Goal: Task Accomplishment & Management: Manage account settings

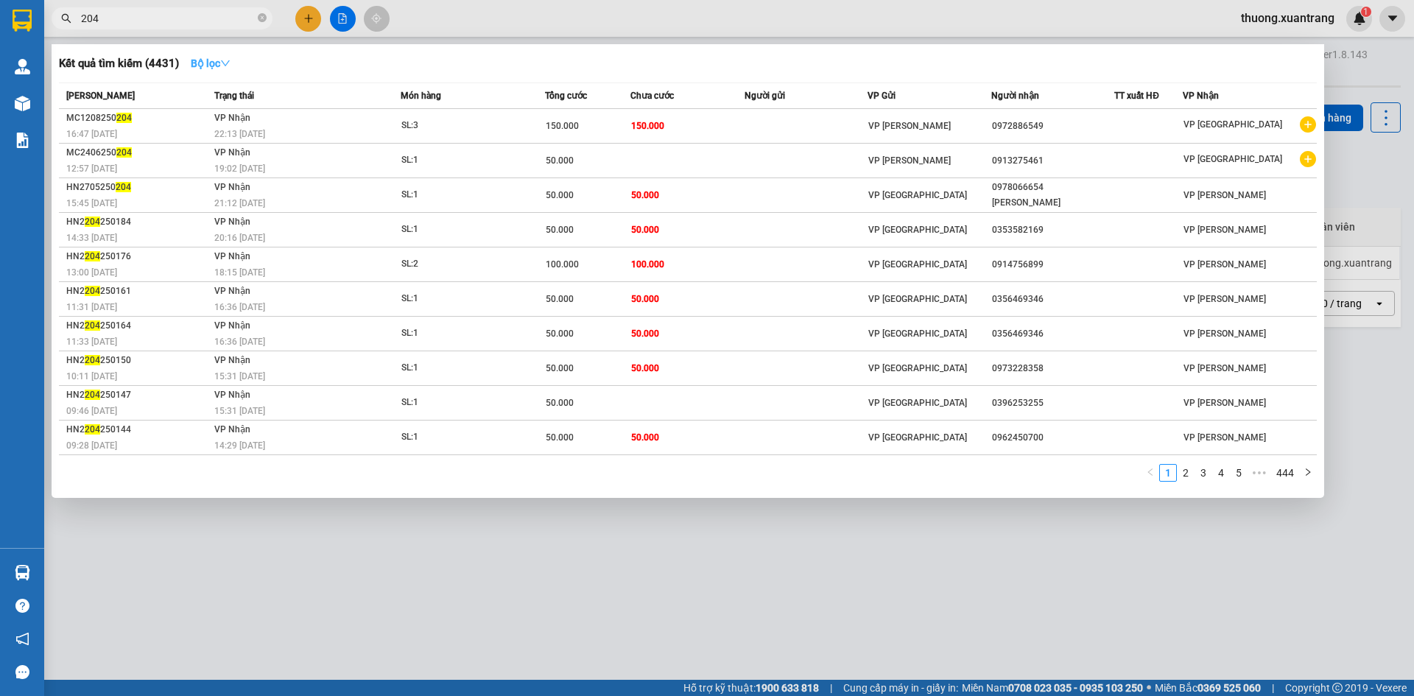
type input "204"
click at [190, 62] on button "Bộ lọc" at bounding box center [210, 64] width 63 height 24
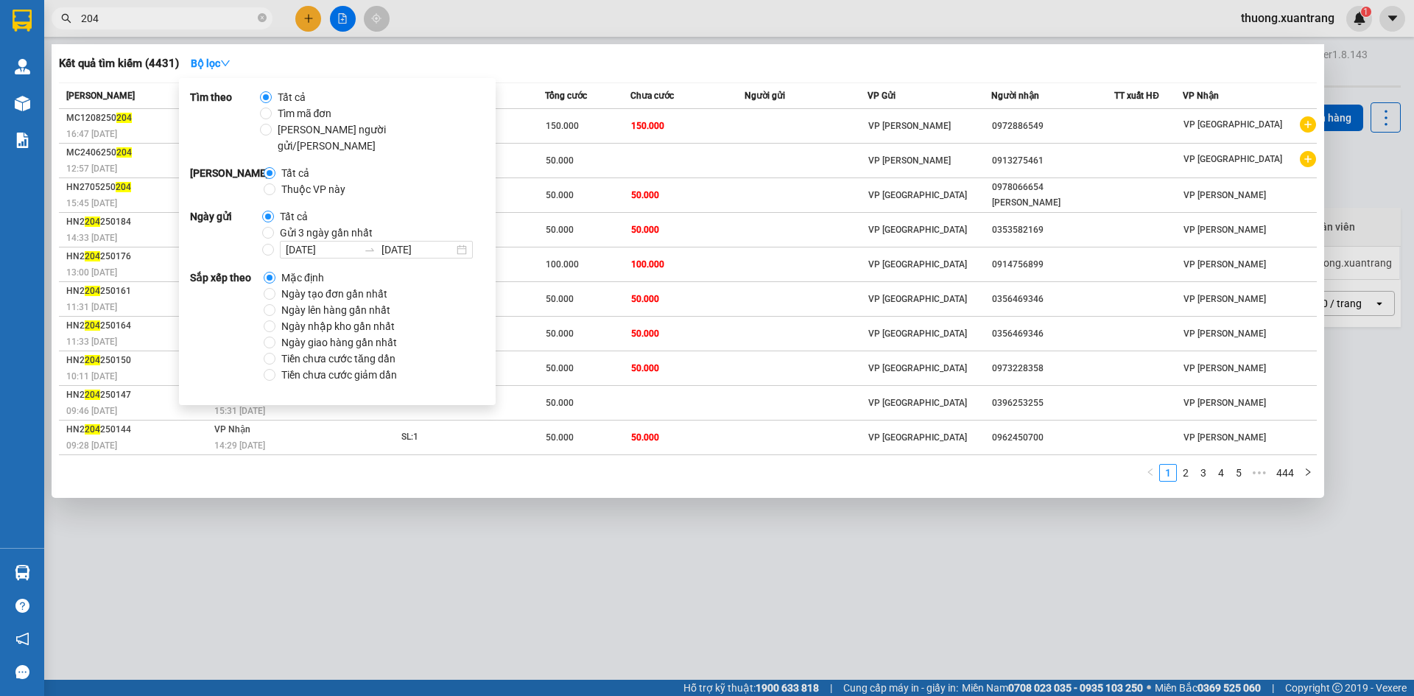
click at [295, 225] on span "Gửi 3 ngày gần nhất" at bounding box center [326, 233] width 105 height 16
click at [274, 227] on input "Gửi 3 ngày gần nhất" at bounding box center [268, 233] width 12 height 12
radio input "true"
radio input "false"
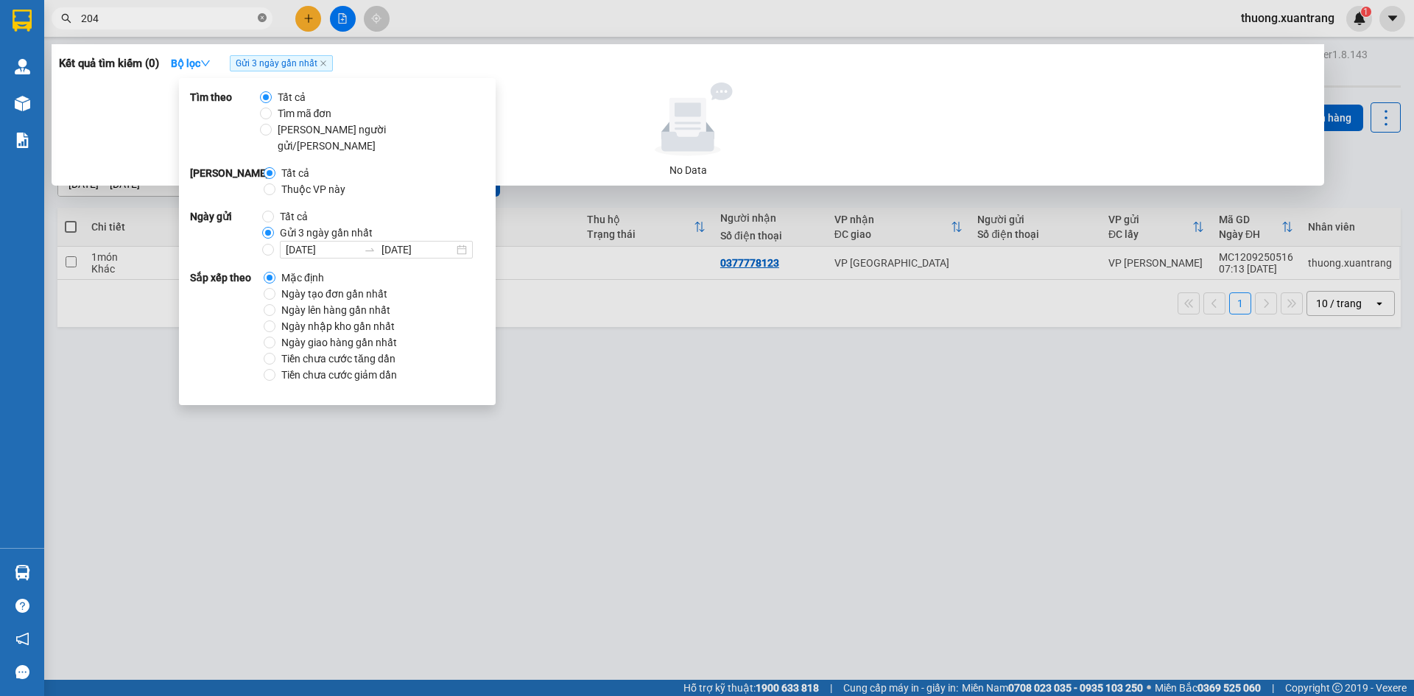
click at [259, 20] on icon "close-circle" at bounding box center [262, 17] width 9 height 9
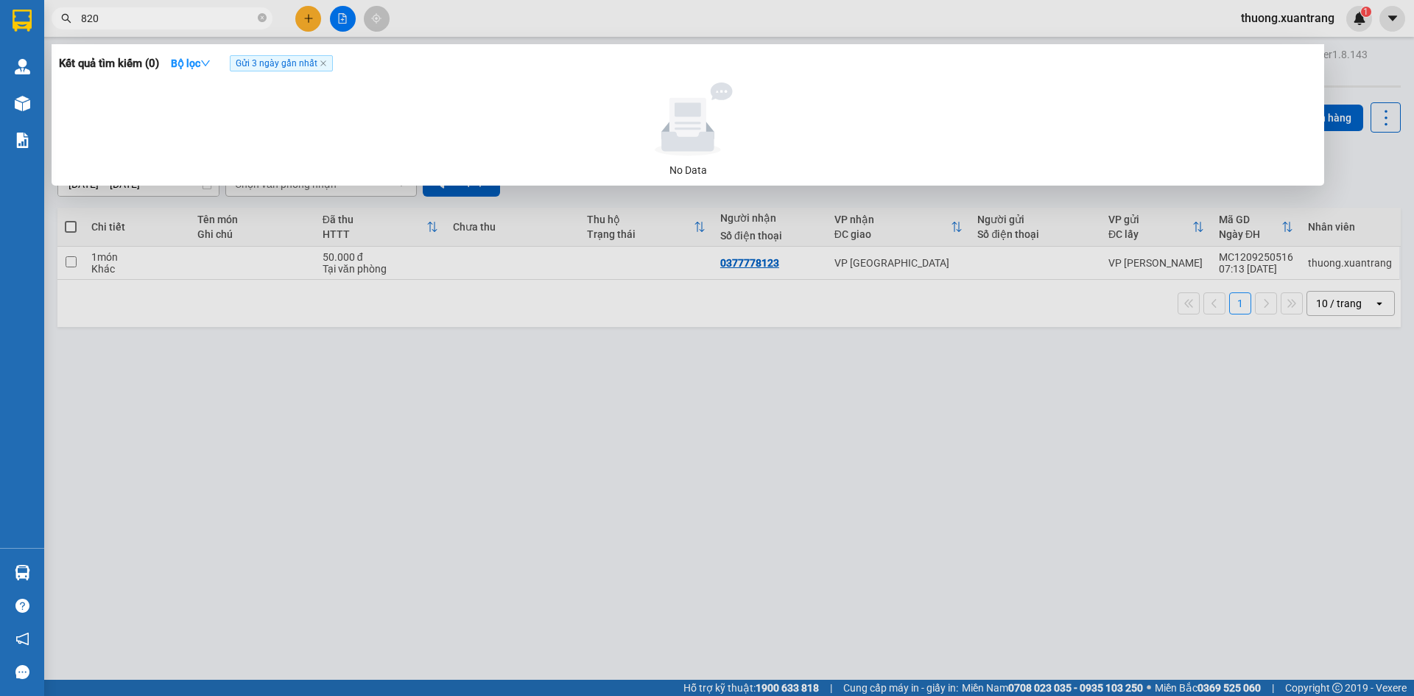
type input "8204"
click at [261, 18] on icon "close-circle" at bounding box center [262, 17] width 9 height 9
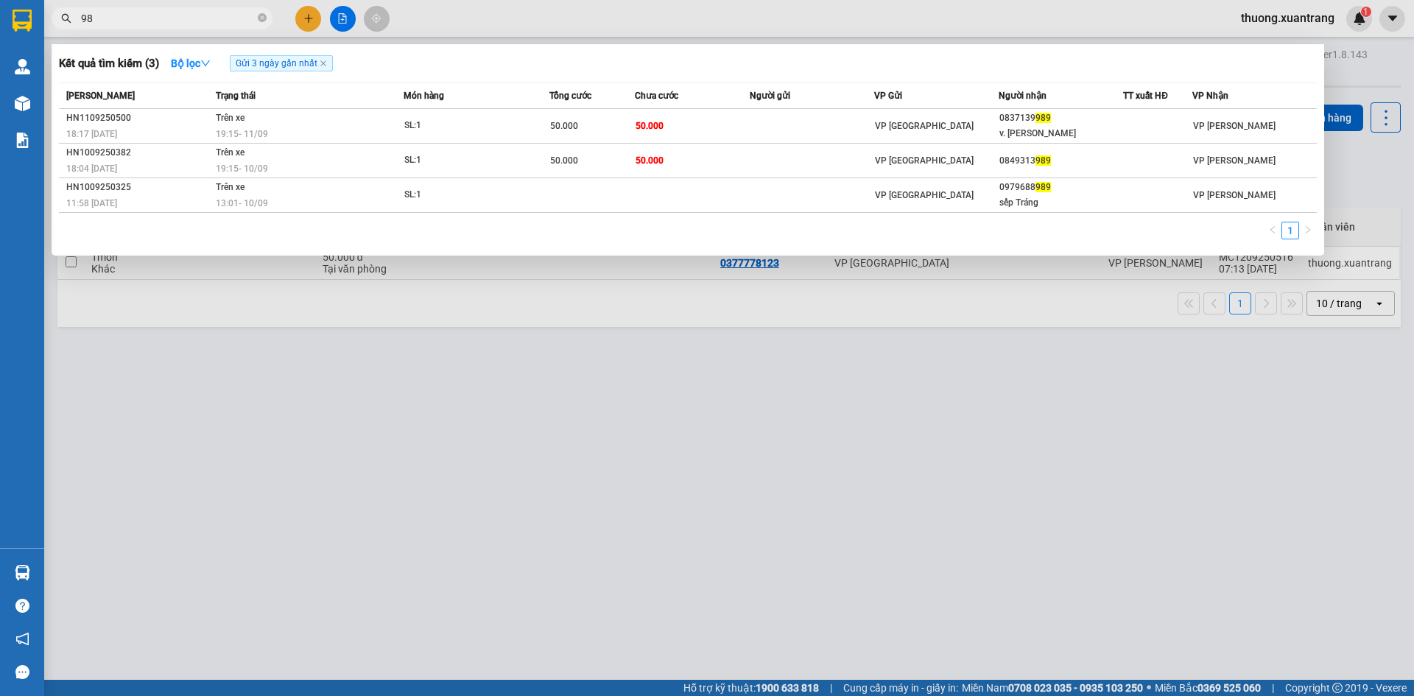
type input "9"
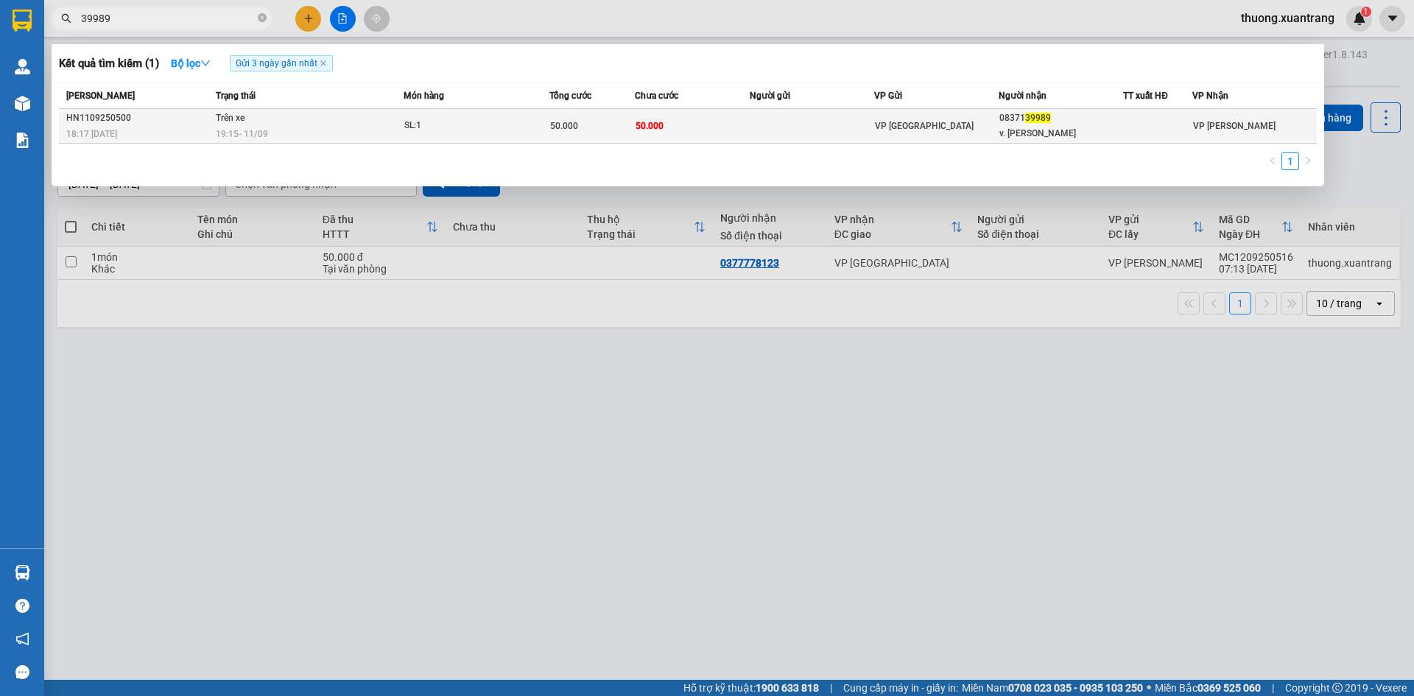
type input "39989"
click at [402, 136] on div "19:15 [DATE]" at bounding box center [309, 134] width 187 height 16
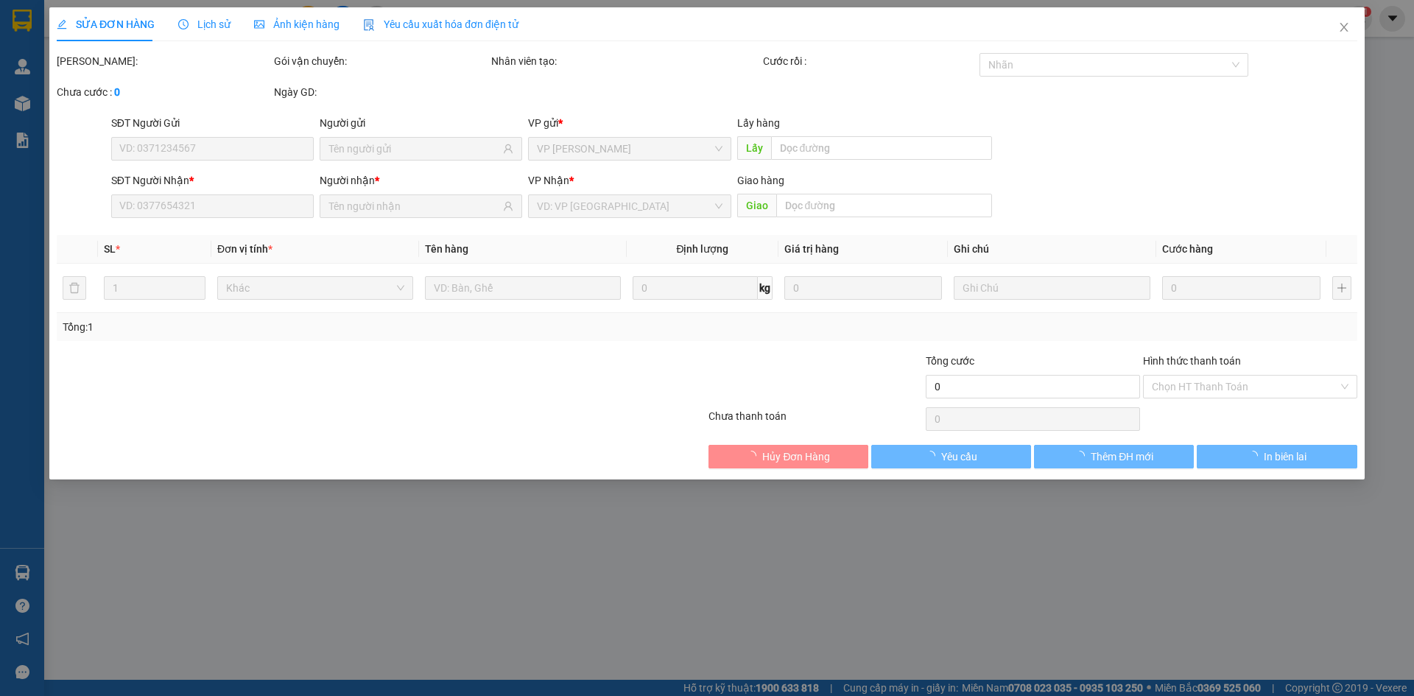
type input "0837139989"
type input "v. [PERSON_NAME]"
type input "50.000"
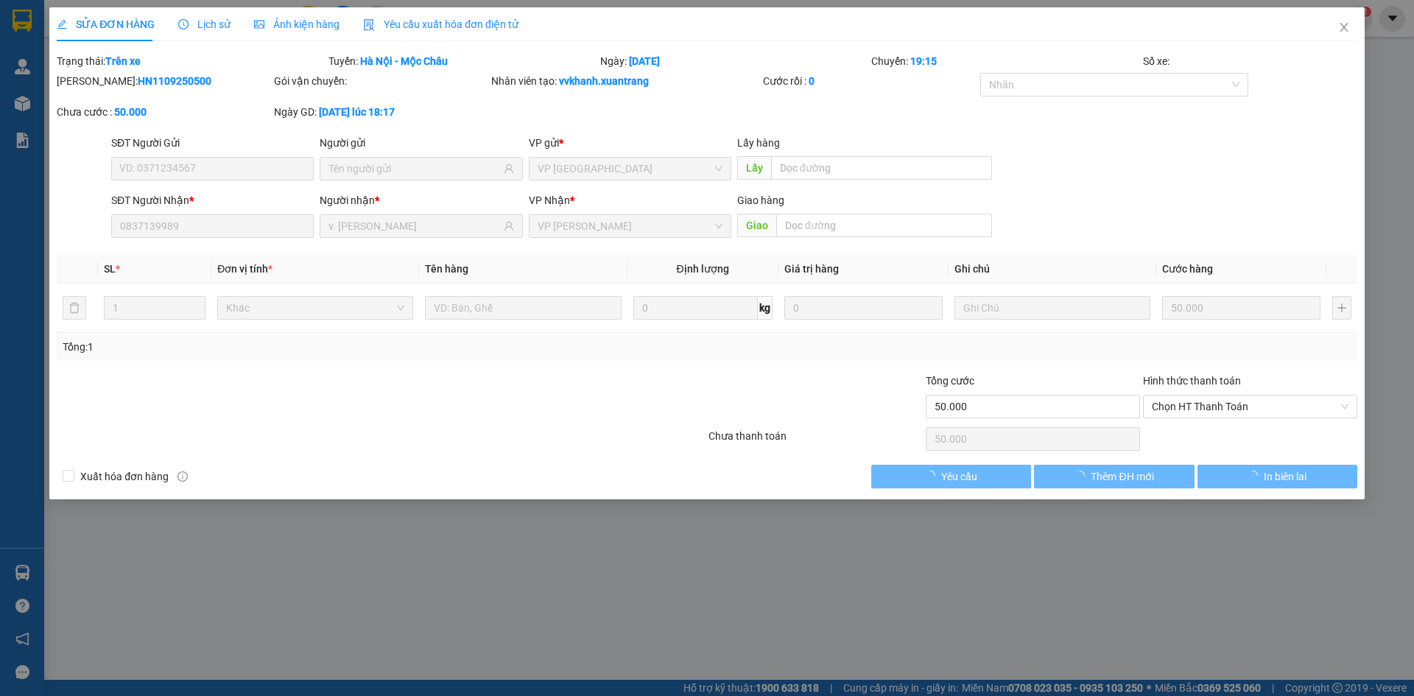
click at [302, 27] on span "Ảnh kiện hàng" at bounding box center [296, 24] width 85 height 12
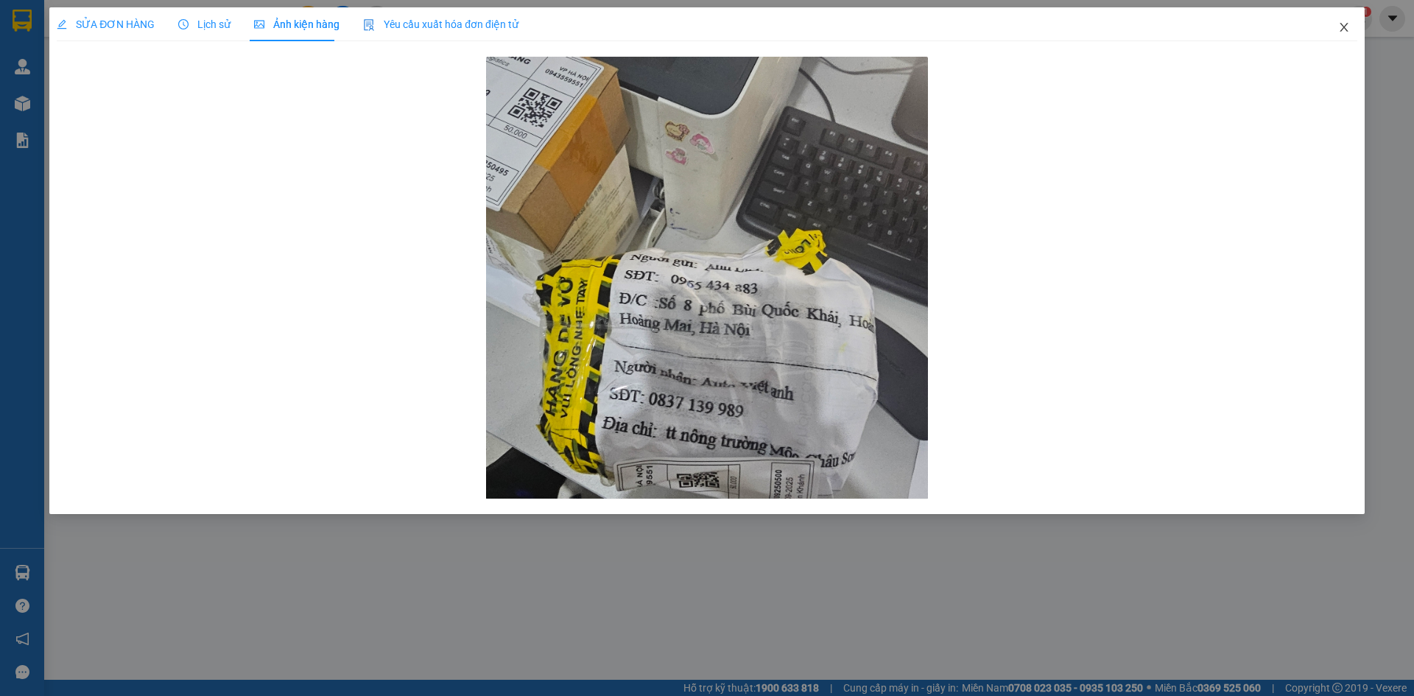
click at [1345, 32] on icon "close" at bounding box center [1344, 27] width 12 height 12
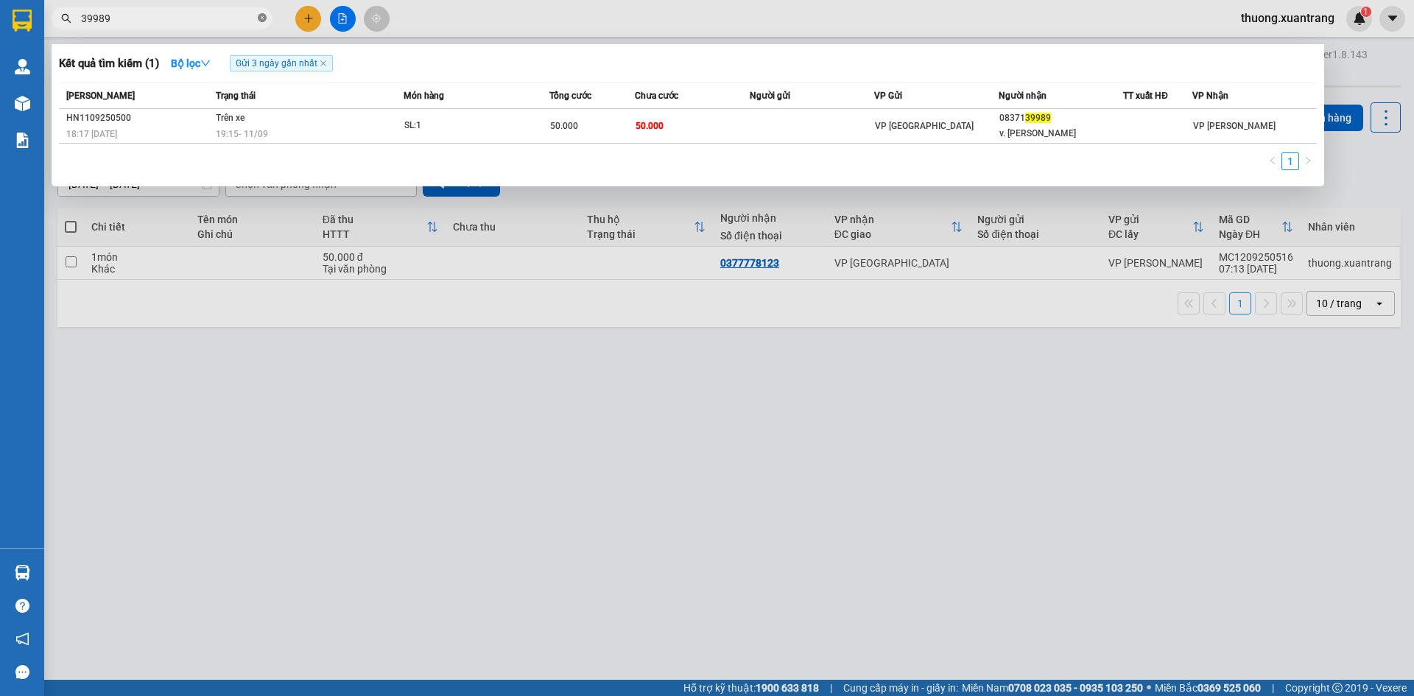
click at [258, 17] on icon "close-circle" at bounding box center [262, 17] width 9 height 9
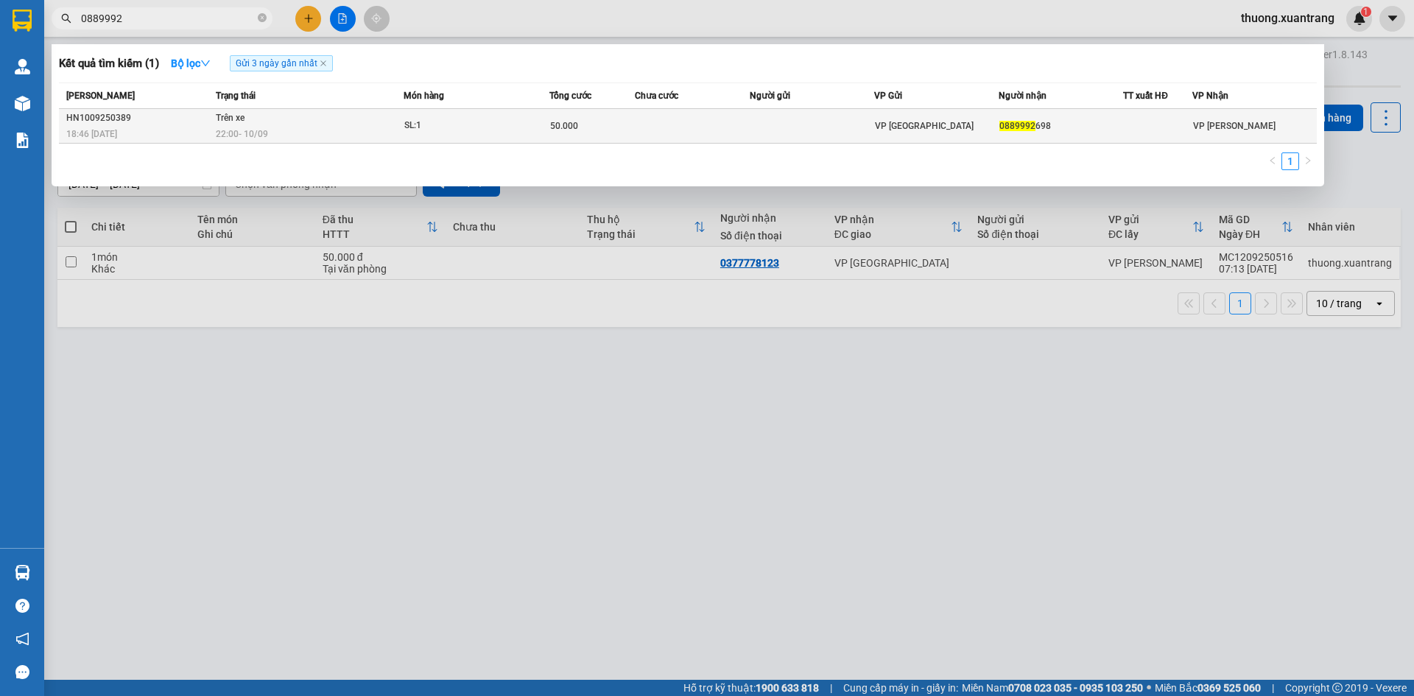
type input "0889992"
click at [320, 133] on div "22:00 [DATE]" at bounding box center [309, 134] width 187 height 16
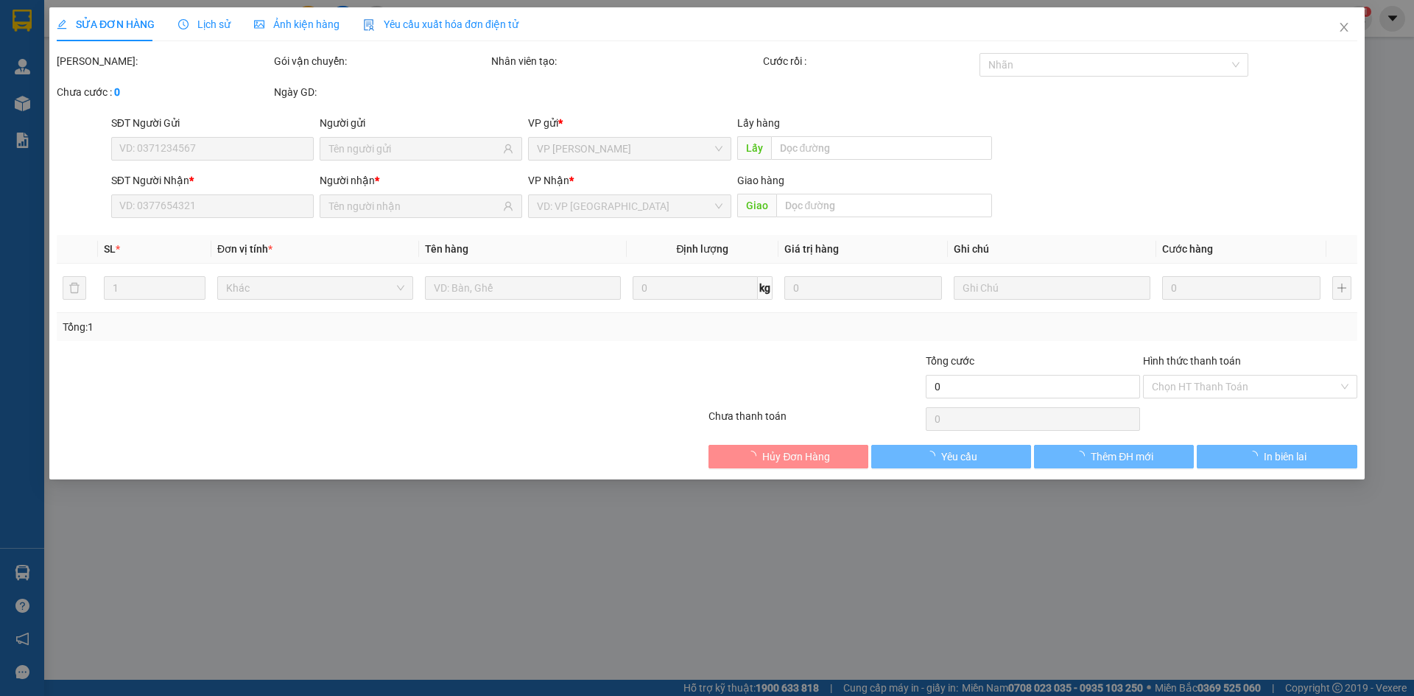
type input "0889992698"
type input "50.000"
type input "0"
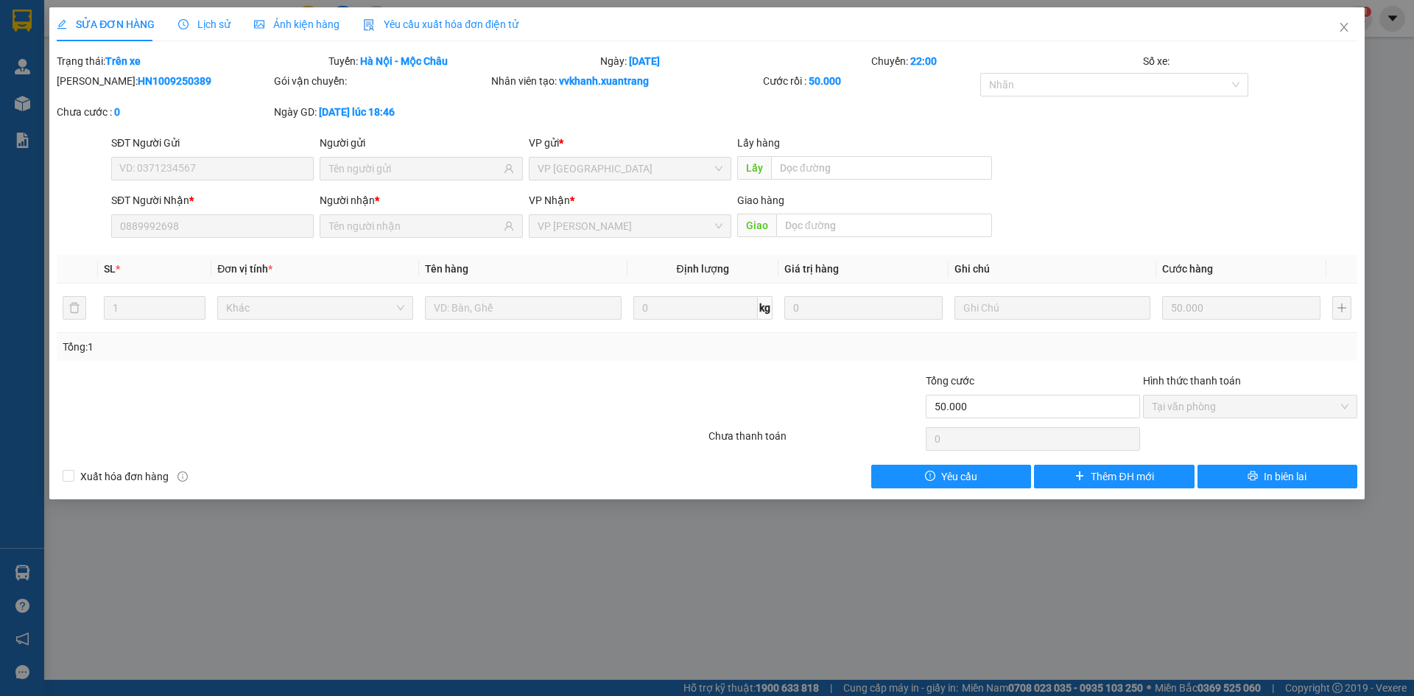
click at [276, 32] on div "Ảnh kiện hàng" at bounding box center [296, 24] width 85 height 16
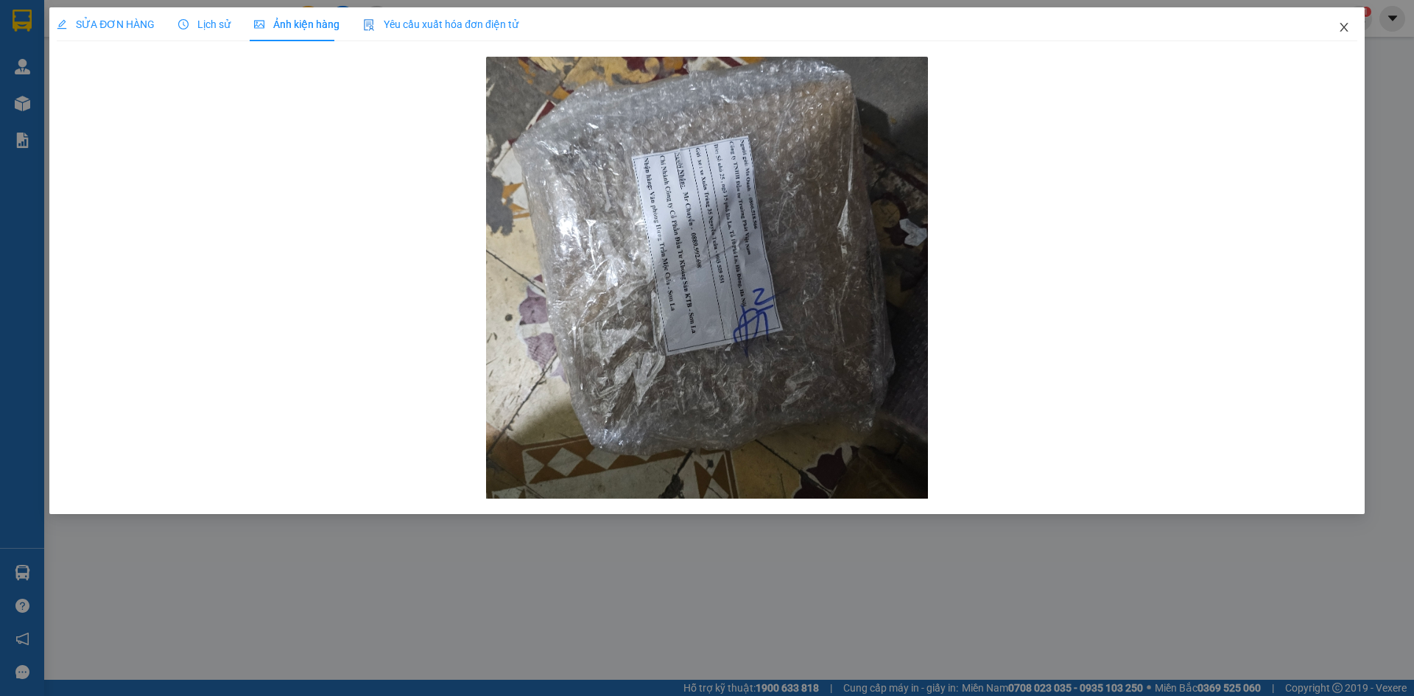
click at [1340, 18] on span "Close" at bounding box center [1343, 27] width 41 height 41
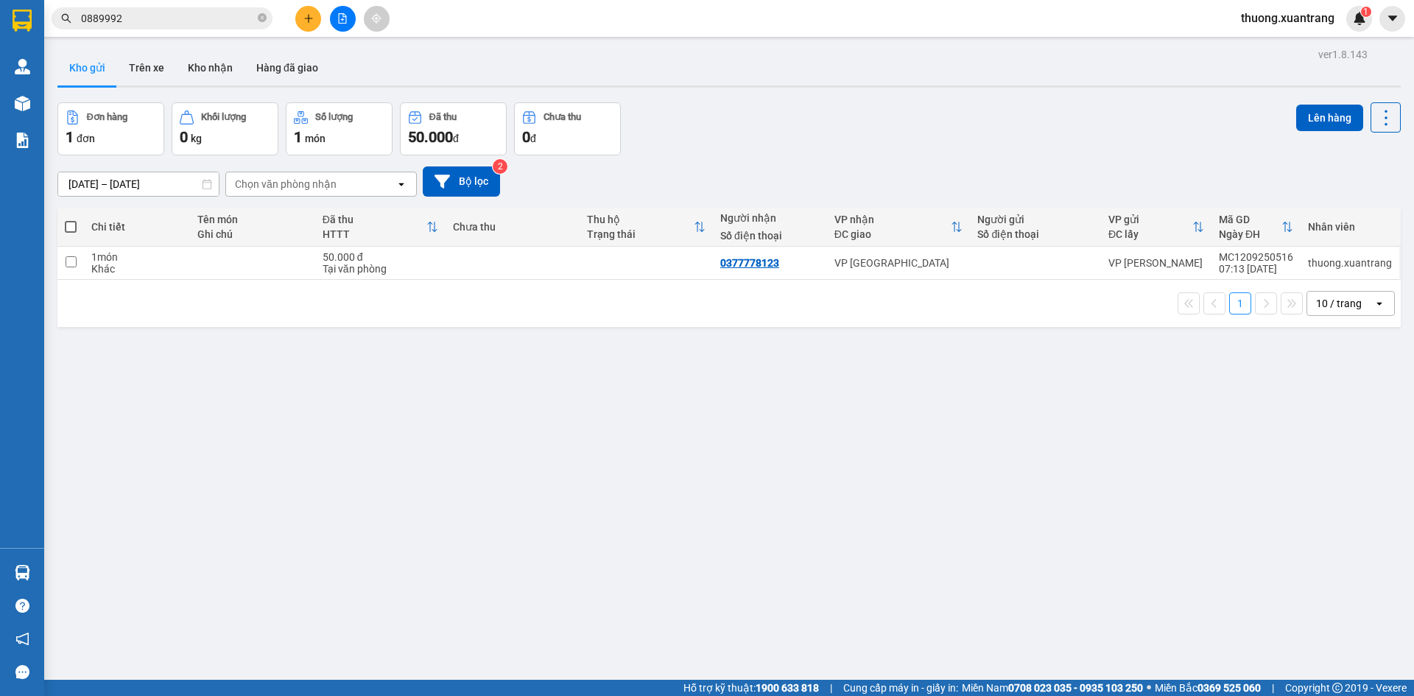
click at [184, 18] on input "0889992" at bounding box center [168, 18] width 174 height 16
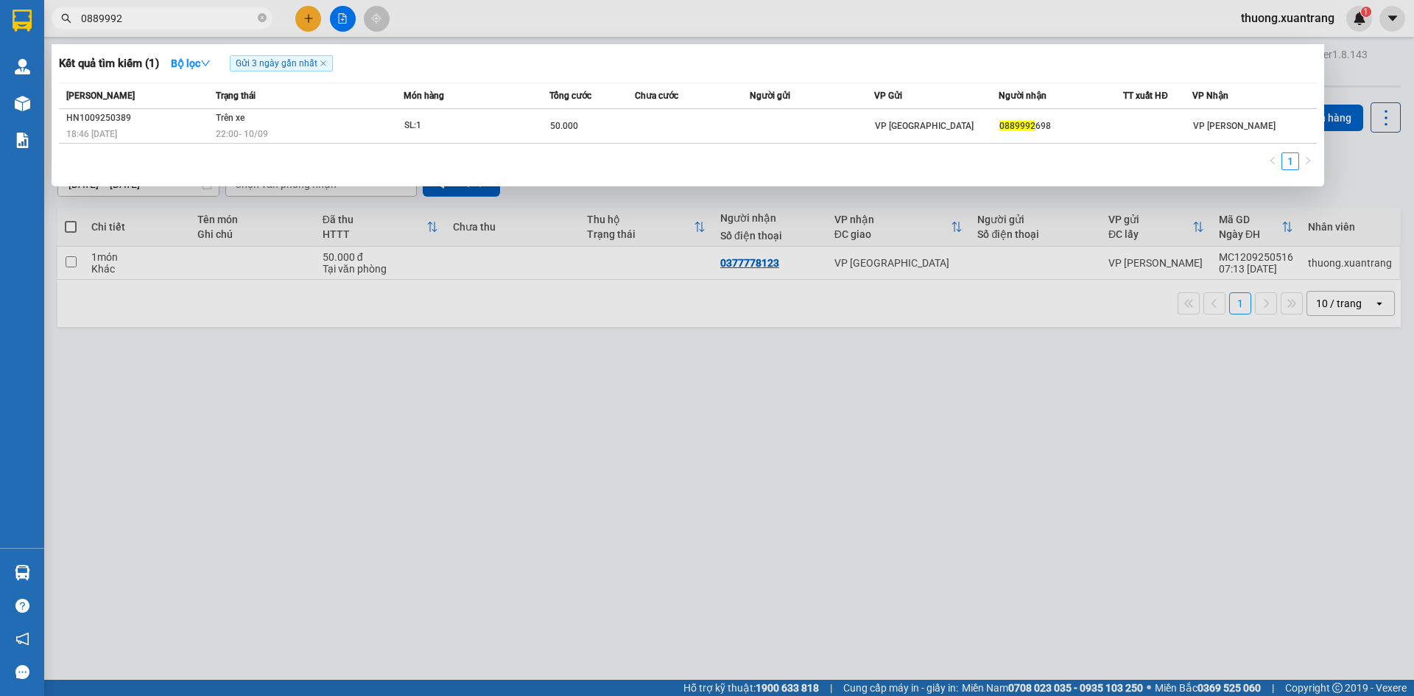
drag, startPoint x: 189, startPoint y: 19, endPoint x: 66, endPoint y: 21, distance: 123.0
click at [66, 21] on div "0889992" at bounding box center [143, 18] width 287 height 22
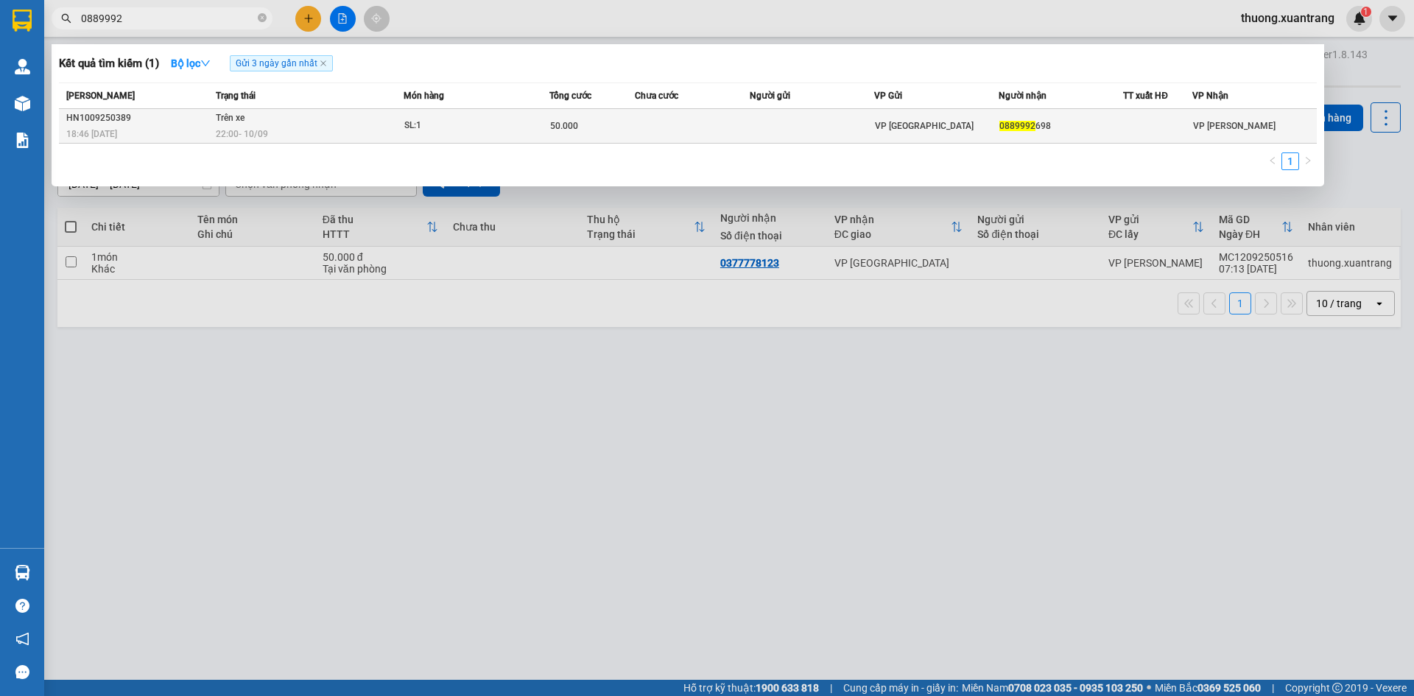
click at [612, 130] on div "50.000" at bounding box center [592, 126] width 85 height 16
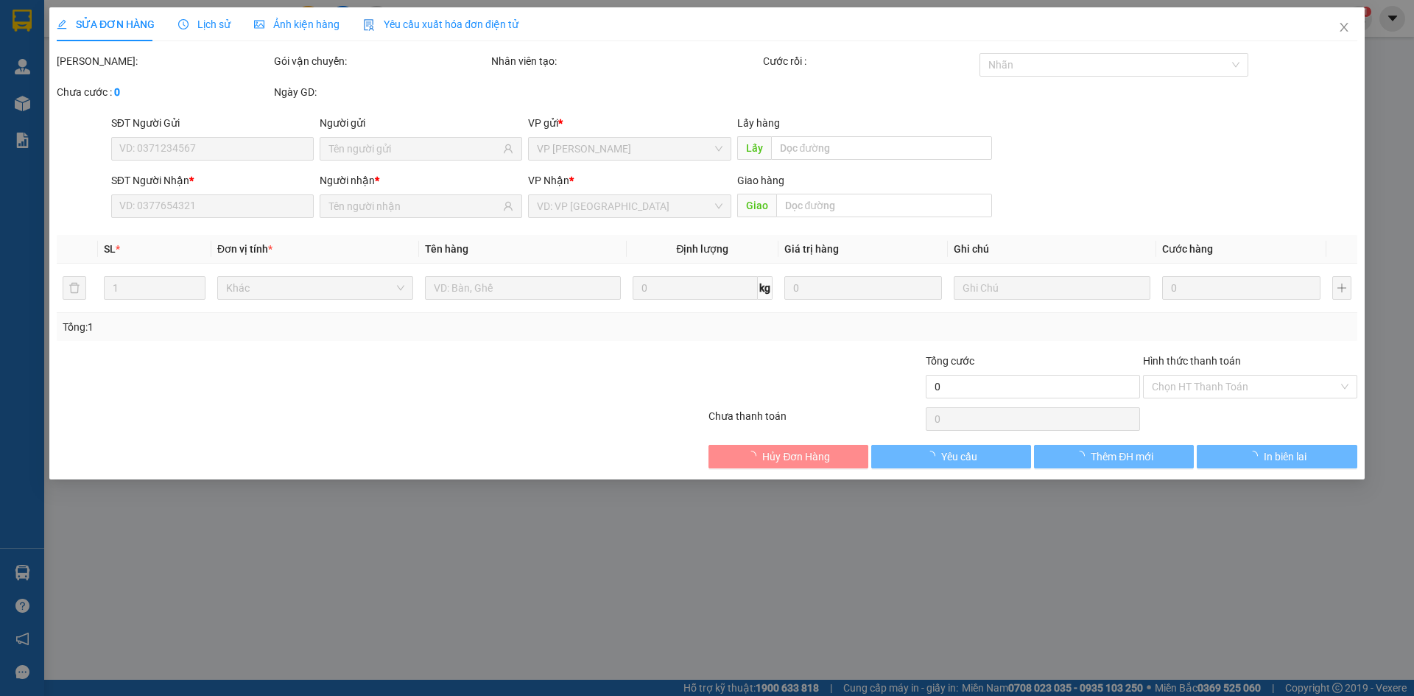
type input "0889992698"
type input "50.000"
type input "0"
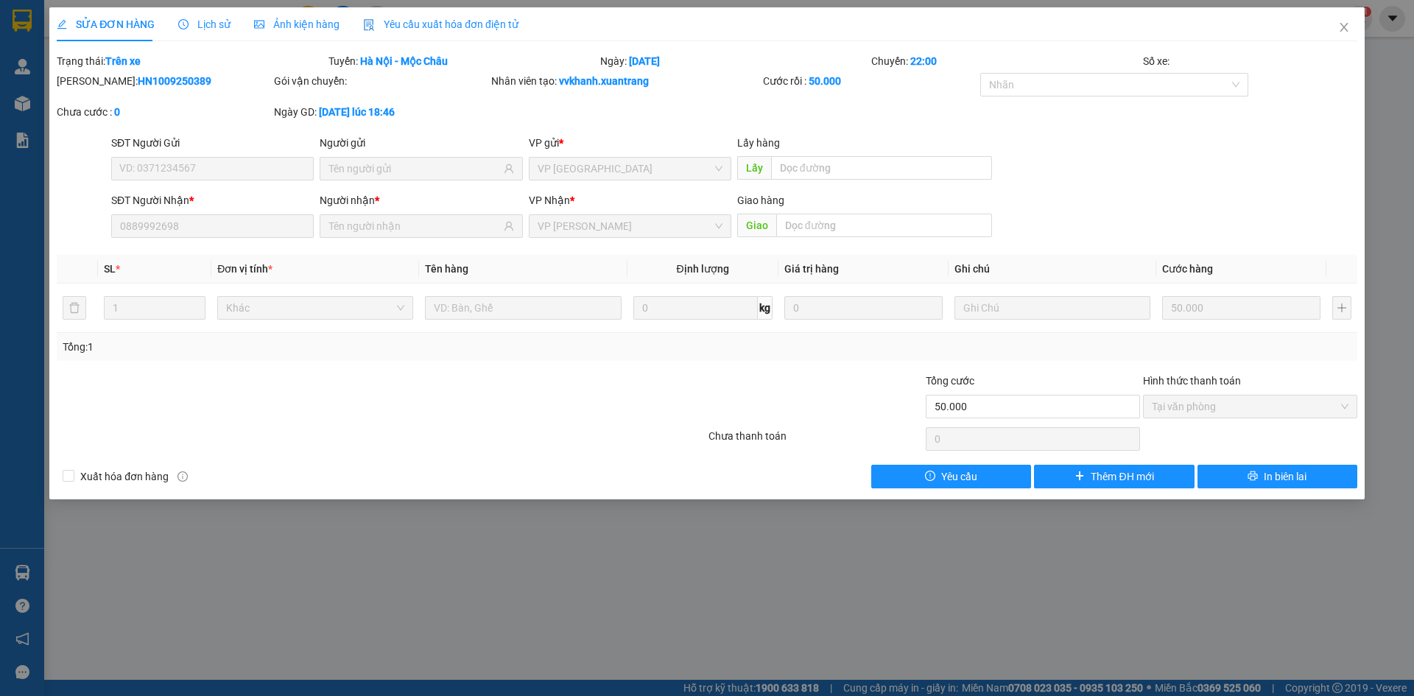
click at [264, 18] on span "Ảnh kiện hàng" at bounding box center [296, 24] width 85 height 12
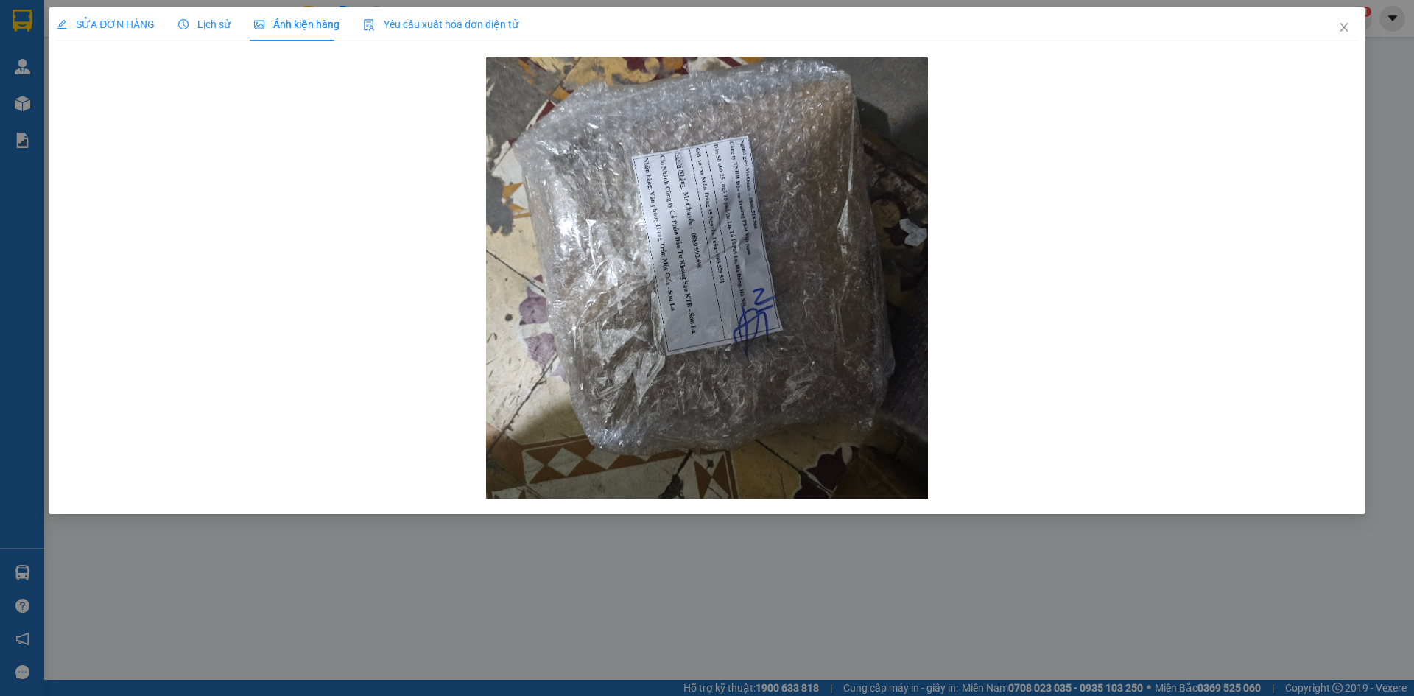
click at [91, 21] on span "SỬA ĐƠN HÀNG" at bounding box center [106, 24] width 98 height 12
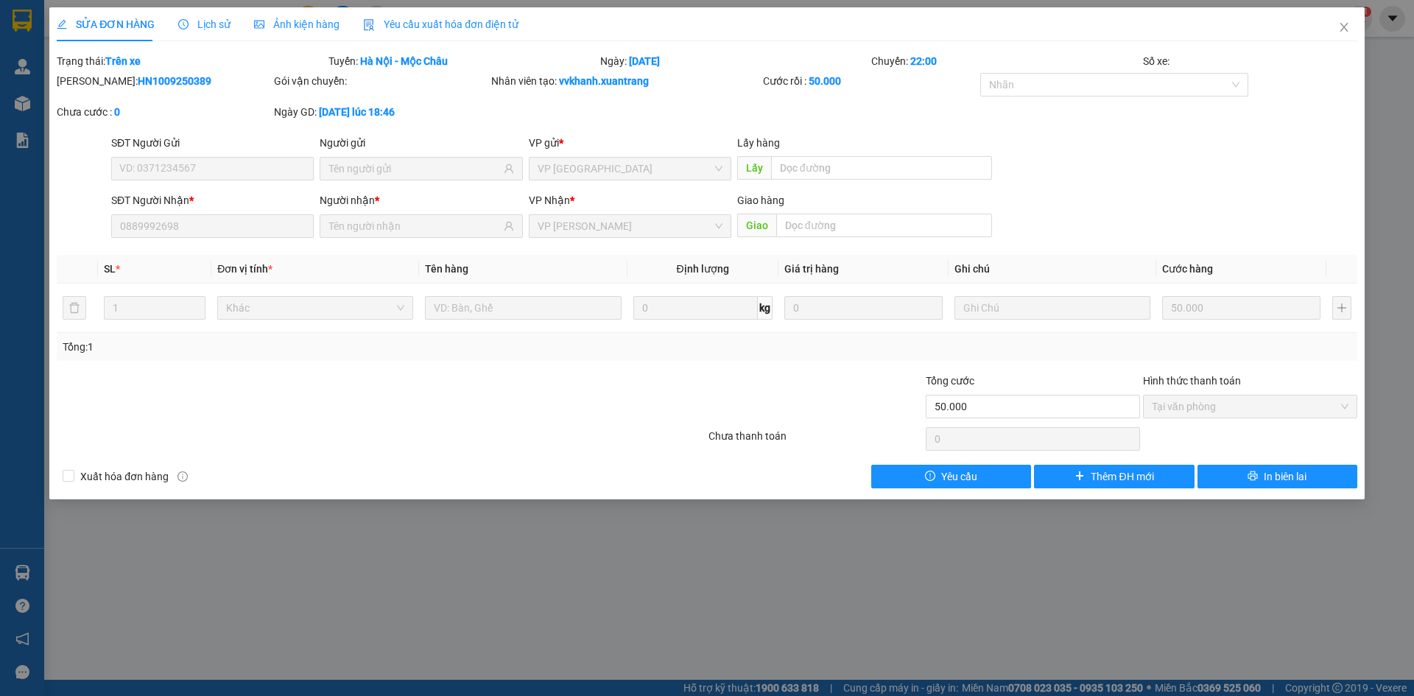
click at [300, 29] on span "Ảnh kiện hàng" at bounding box center [296, 24] width 85 height 12
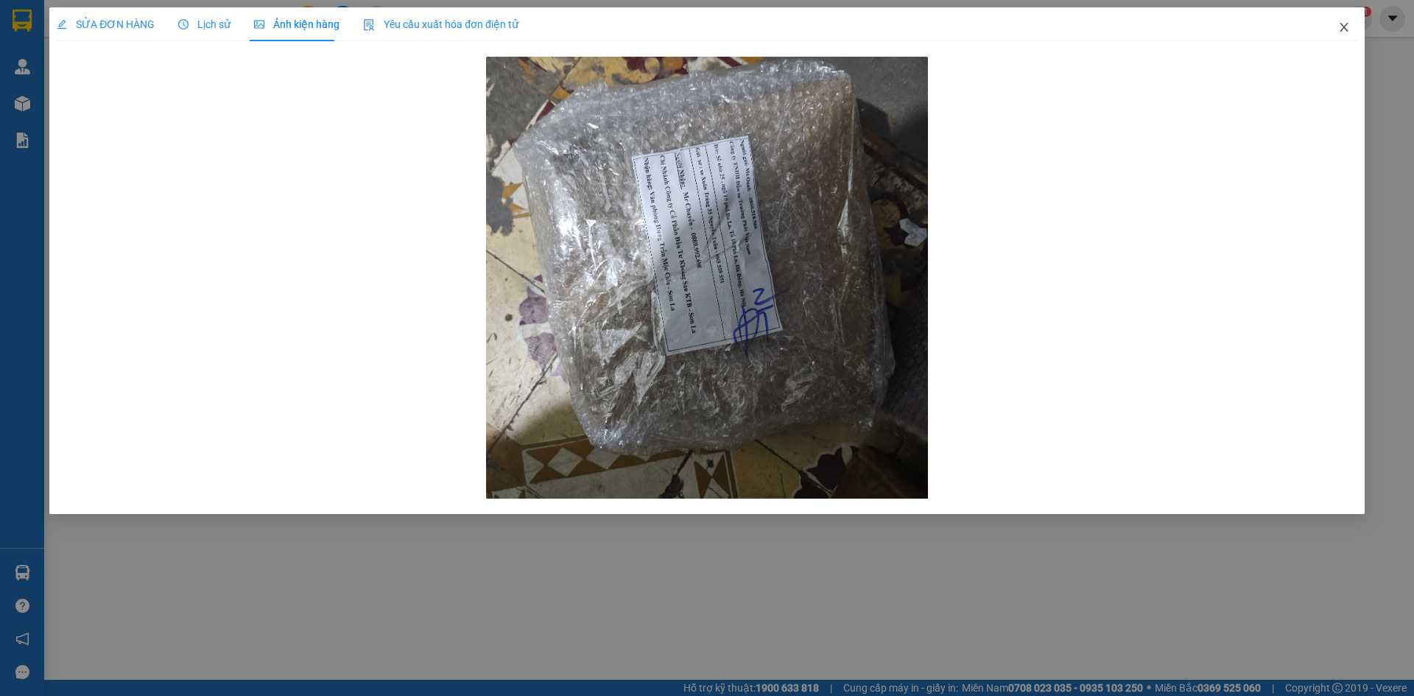
click at [1343, 29] on icon "close" at bounding box center [1344, 27] width 8 height 9
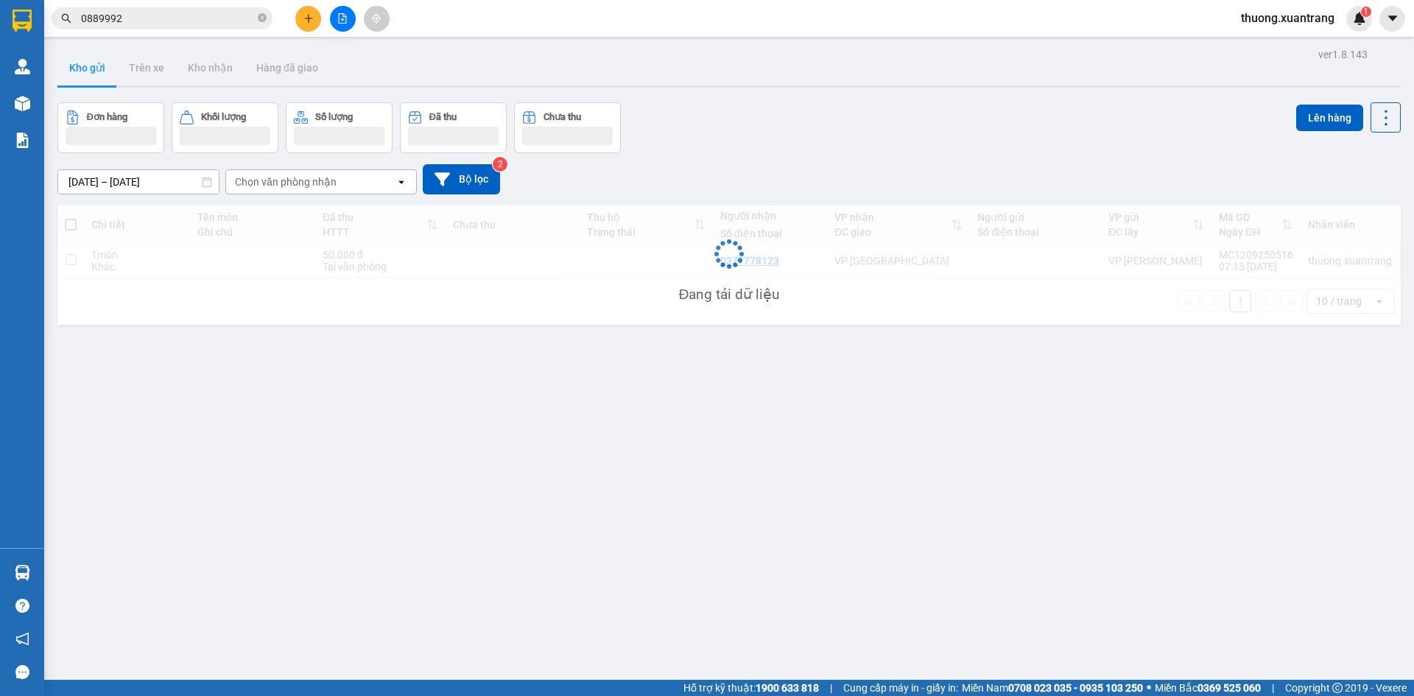
click at [222, 14] on input "0889992" at bounding box center [168, 18] width 174 height 16
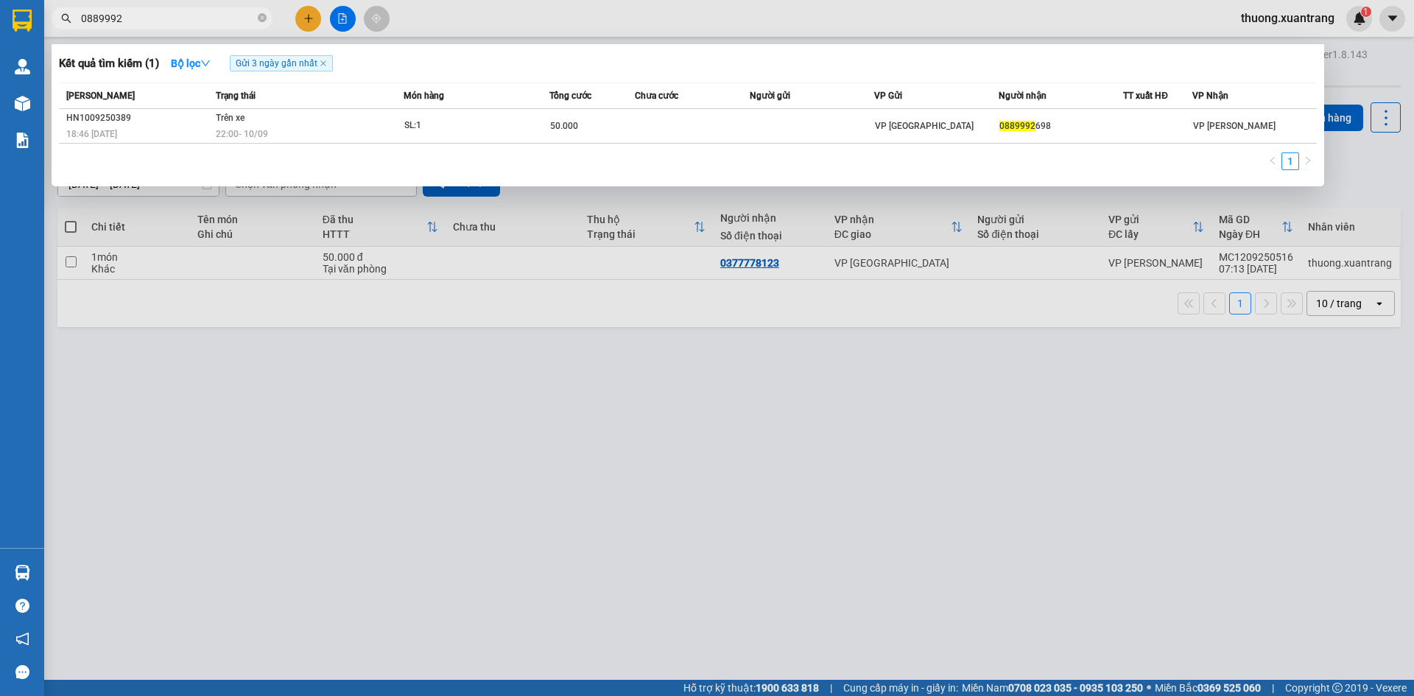
click at [404, 481] on div at bounding box center [707, 348] width 1414 height 696
